Goal: Information Seeking & Learning: Find specific page/section

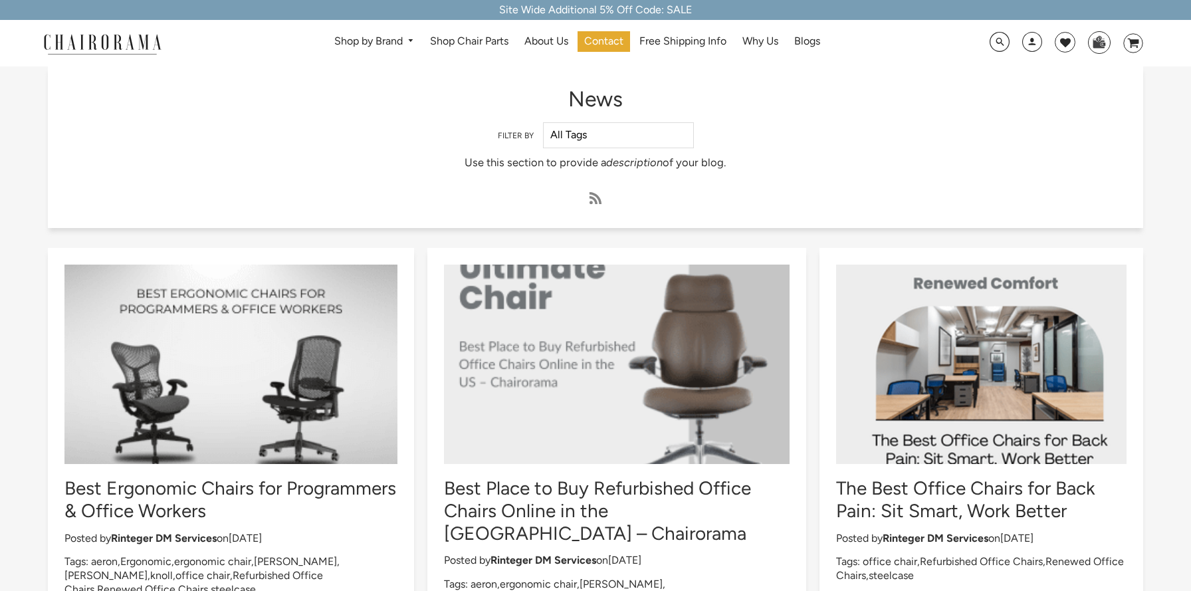
click at [90, 35] on img at bounding box center [102, 43] width 133 height 23
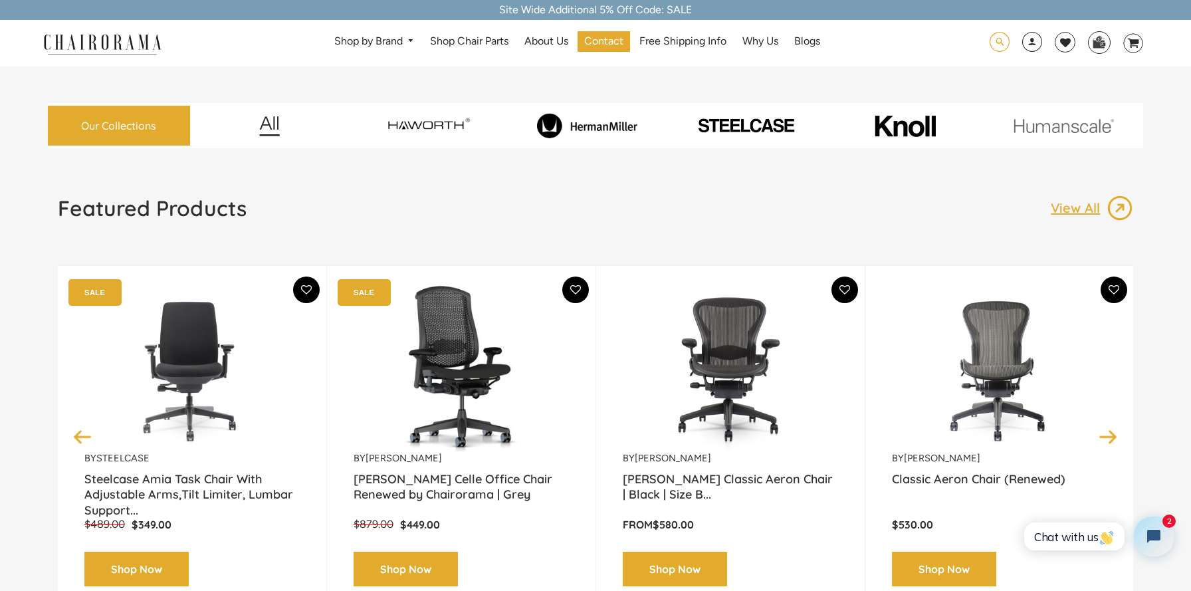
click at [1003, 43] on span at bounding box center [1000, 42] width 20 height 21
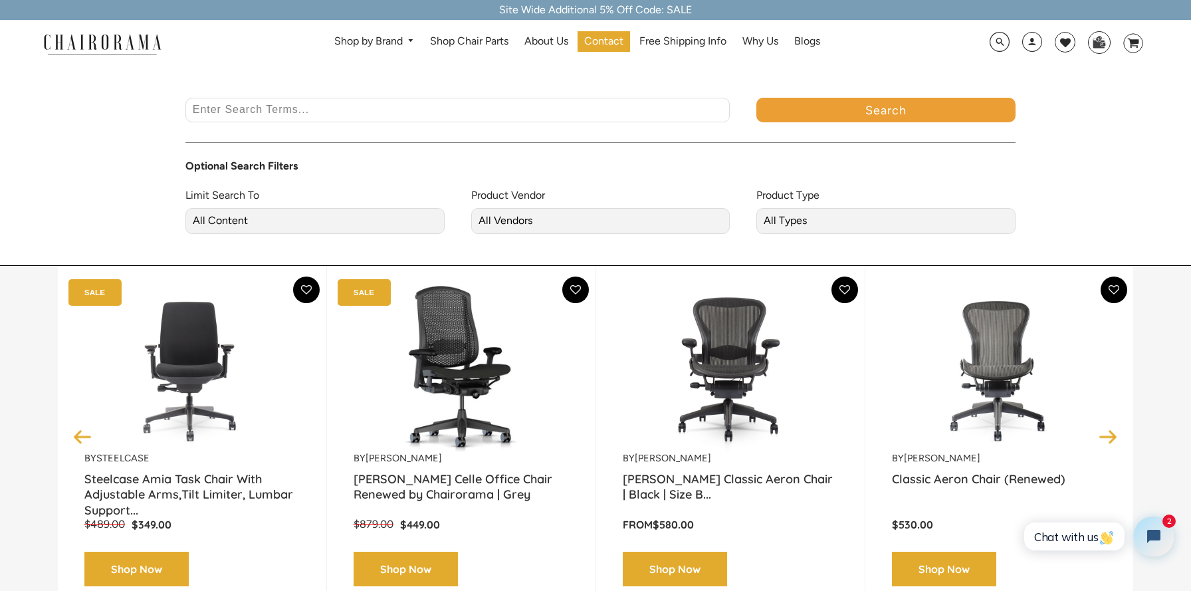
click at [517, 116] on input "Enter Search Terms..." at bounding box center [457, 110] width 545 height 25
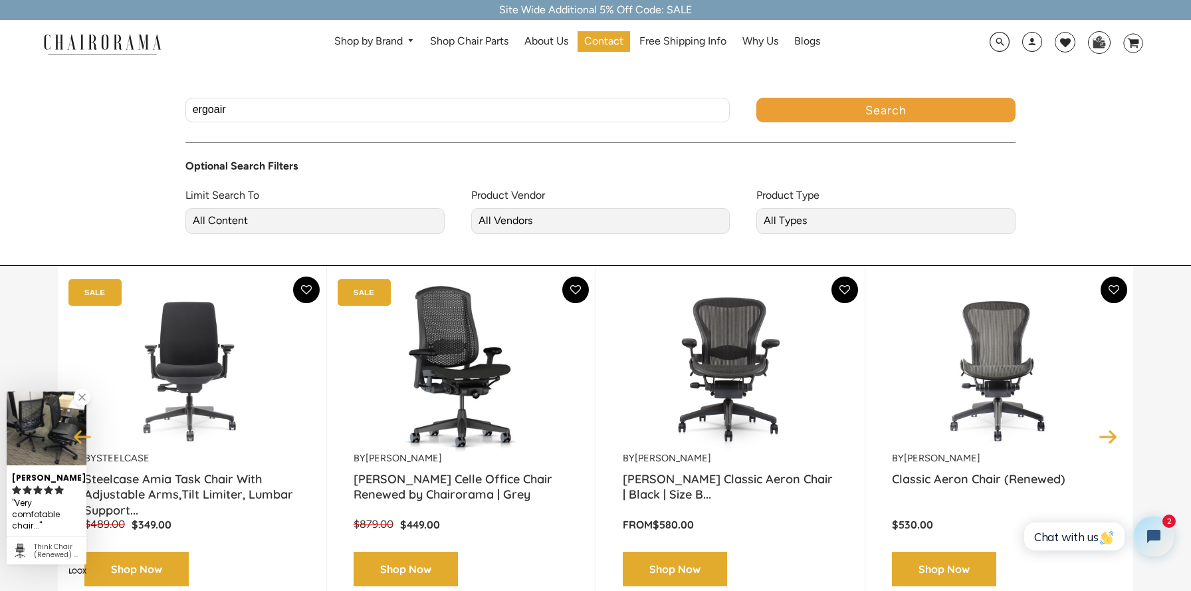
type input "ergoair"
click at [757, 98] on button "Search" at bounding box center [886, 110] width 259 height 25
